Goal: Task Accomplishment & Management: Complete application form

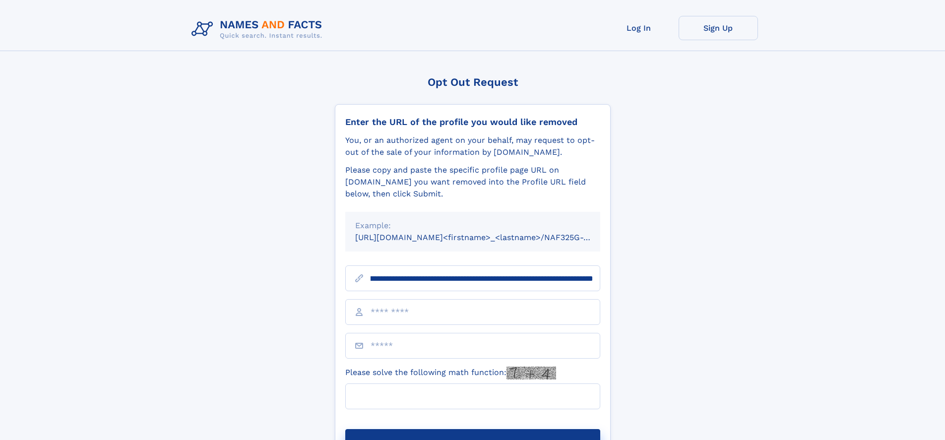
scroll to position [0, 109]
type input "**********"
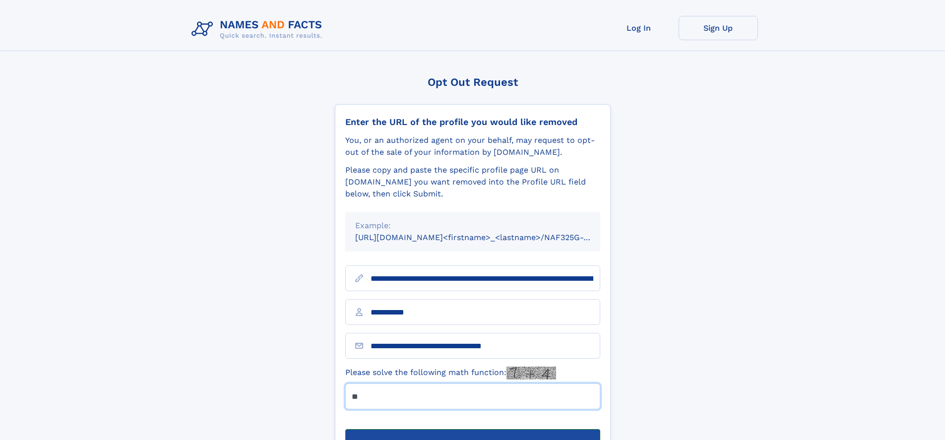
type input "**"
click at [472, 429] on button "Submit Opt Out Request" at bounding box center [472, 445] width 255 height 32
